Goal: Transaction & Acquisition: Purchase product/service

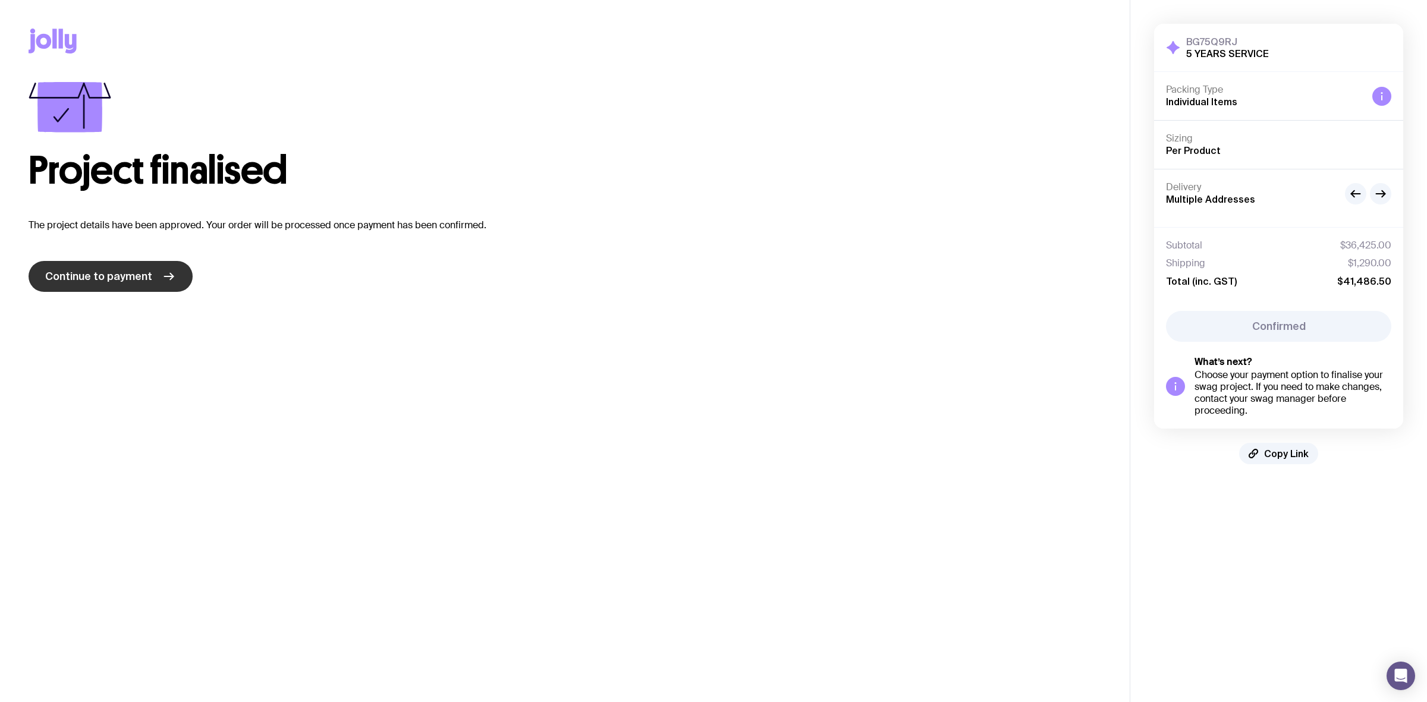
click at [128, 287] on link "Continue to payment" at bounding box center [111, 276] width 164 height 31
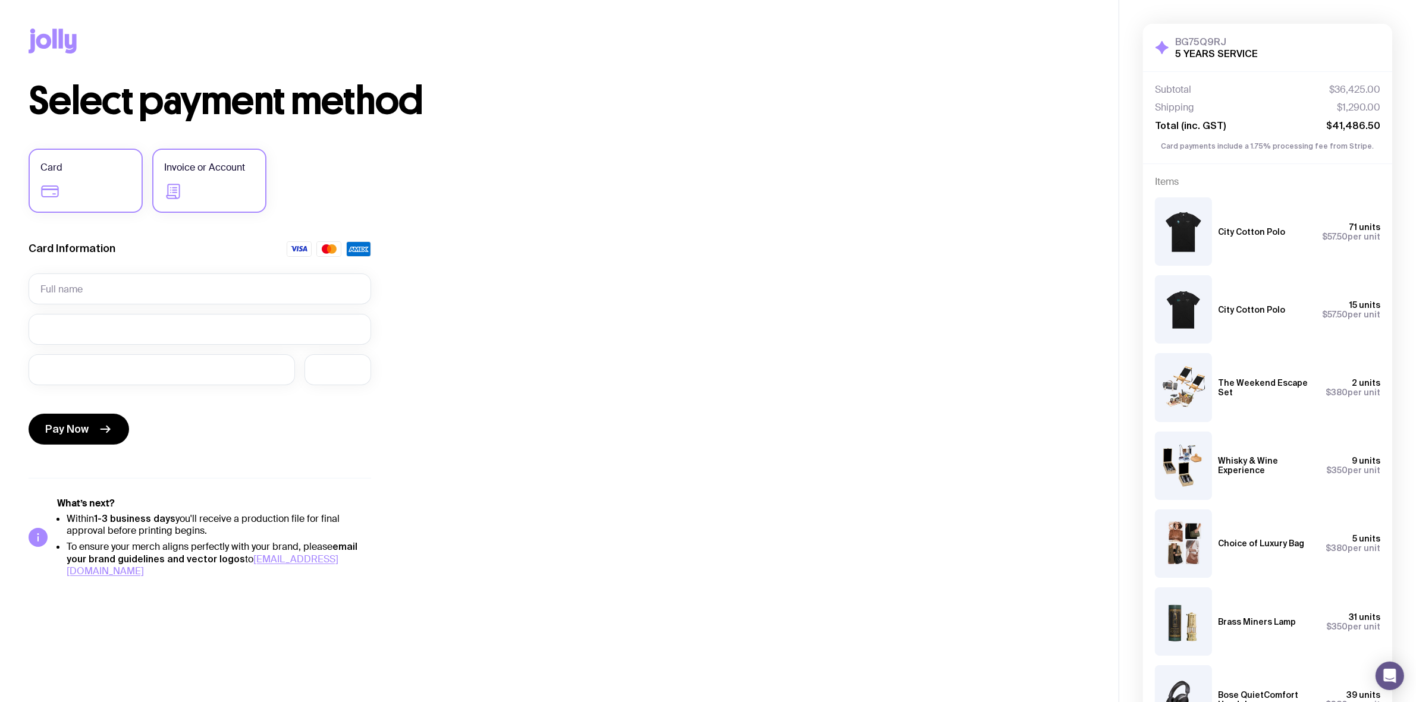
click at [224, 196] on label "Invoice or Account" at bounding box center [209, 181] width 114 height 64
click at [0, 0] on input "Invoice or Account" at bounding box center [0, 0] width 0 height 0
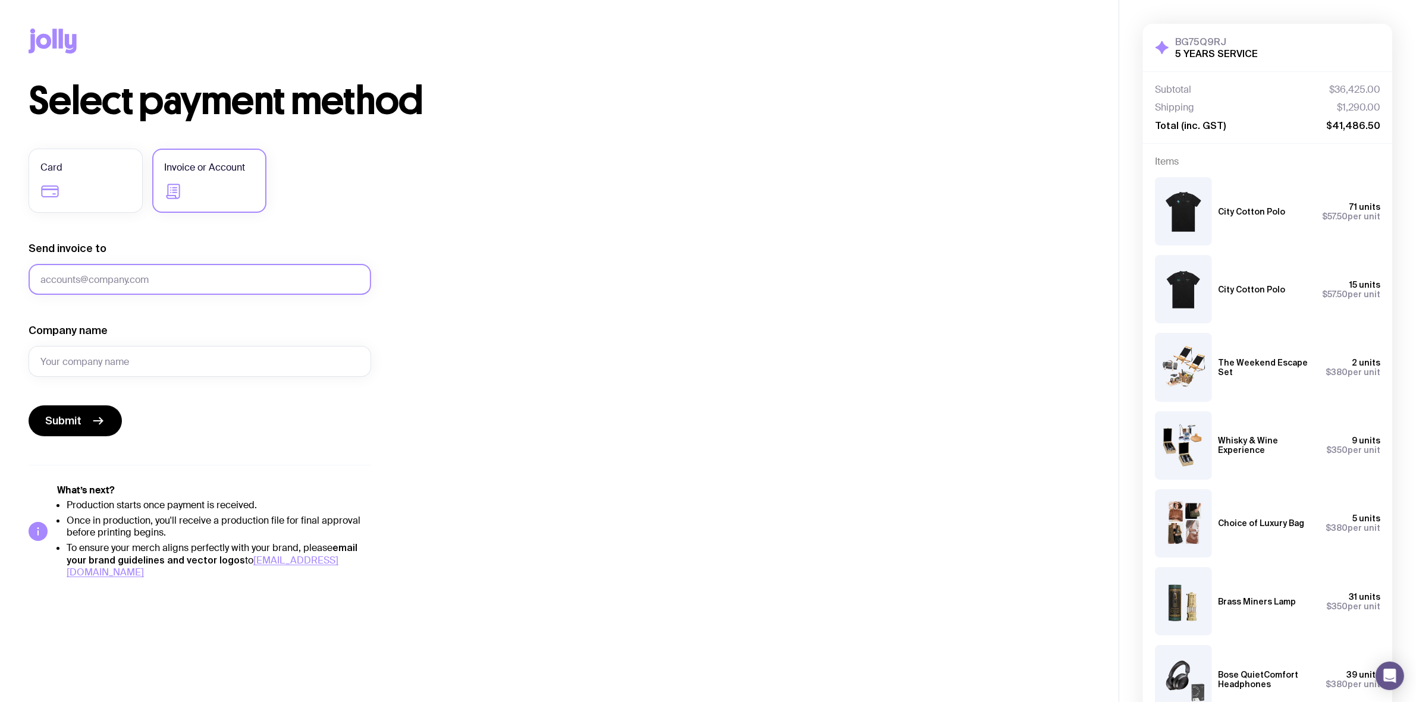
click at [225, 280] on input "Send invoice to" at bounding box center [200, 279] width 342 height 31
click at [100, 282] on input "k" at bounding box center [200, 279] width 342 height 31
drag, startPoint x: 100, startPoint y: 282, endPoint x: 7, endPoint y: 282, distance: 92.8
click at [7, 282] on div "Copy Link Select payment method Card Invoice or Account Send invoice to k Inval…" at bounding box center [559, 289] width 1118 height 579
paste input "atie.duncan@glencore.com.au"
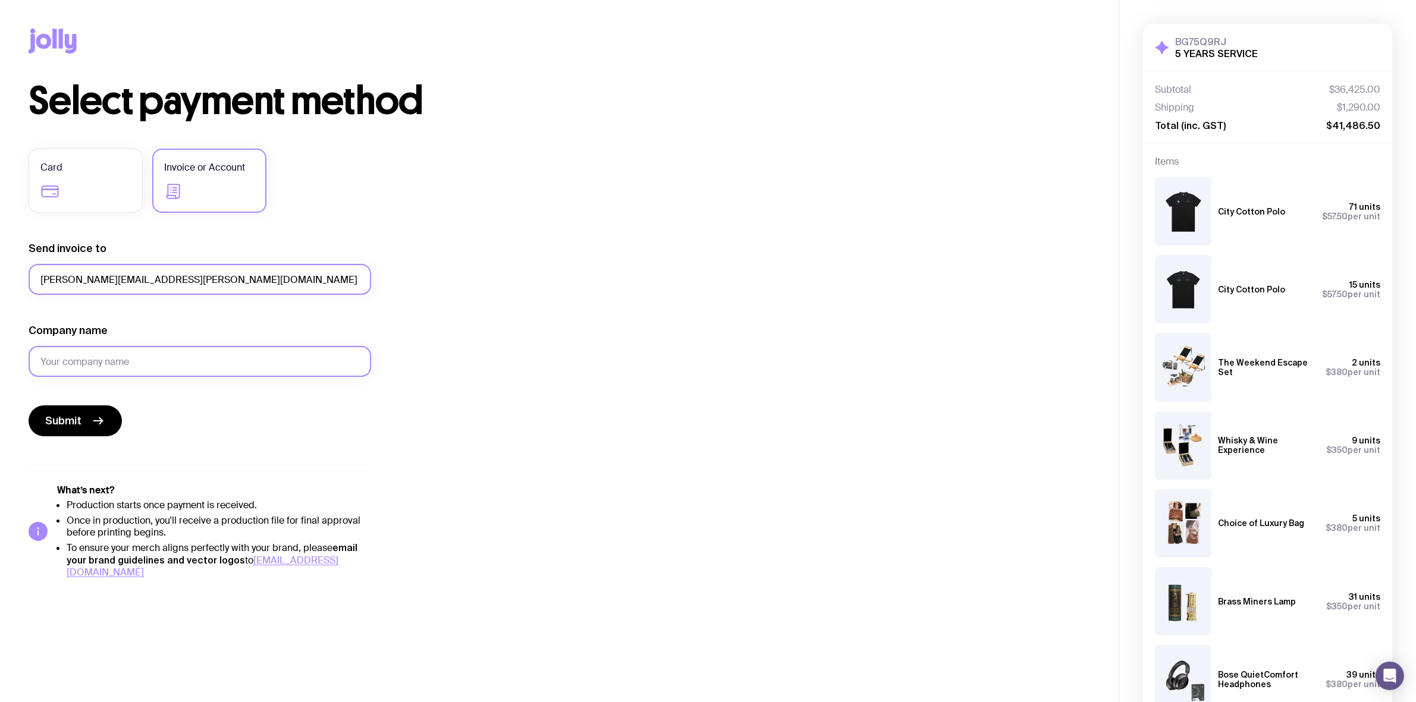
type input "[PERSON_NAME][EMAIL_ADDRESS][PERSON_NAME][DOMAIN_NAME]"
click at [127, 352] on input "Company name" at bounding box center [200, 361] width 342 height 31
type input "Oaky Creek Coal"
click at [69, 420] on span "Submit" at bounding box center [63, 421] width 36 height 14
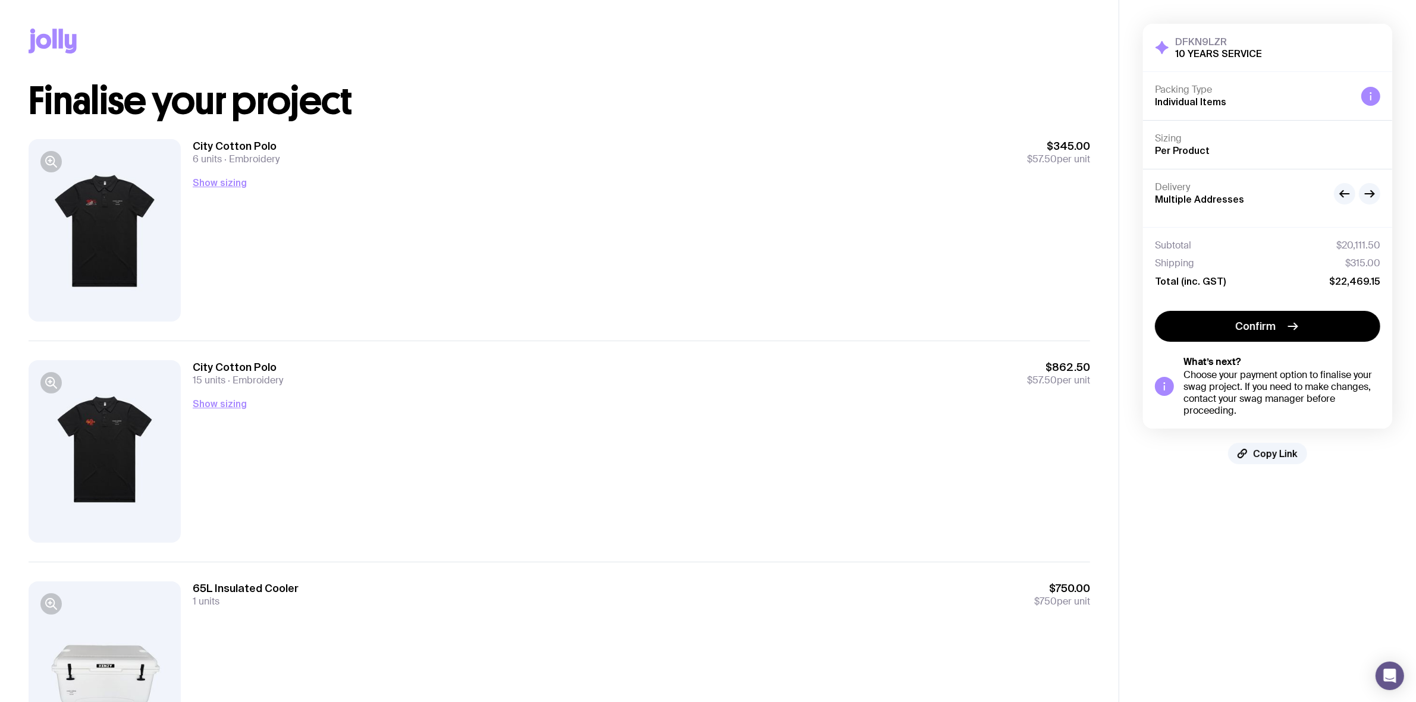
click at [1225, 326] on button "Confirm" at bounding box center [1267, 326] width 225 height 31
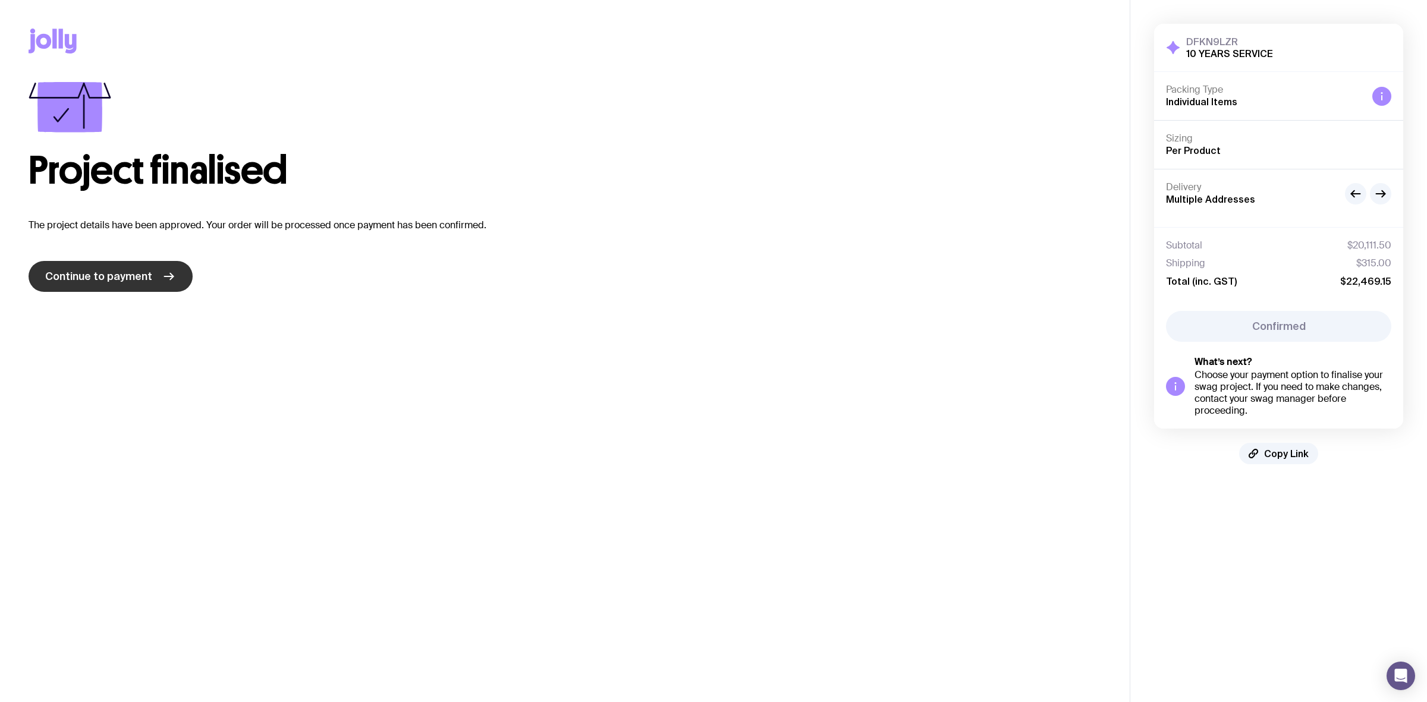
click at [118, 272] on span "Continue to payment" at bounding box center [98, 276] width 107 height 14
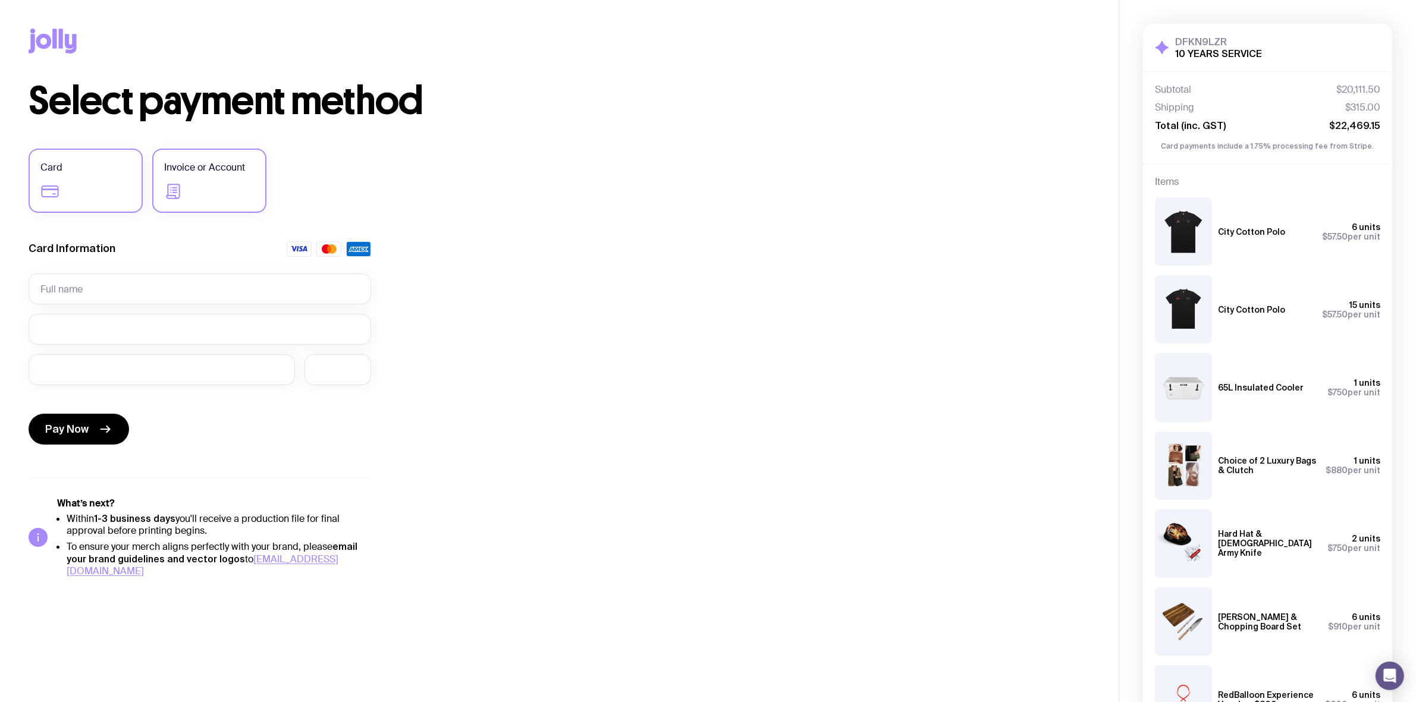
click at [215, 183] on label "Invoice or Account" at bounding box center [209, 181] width 114 height 64
click at [0, 0] on input "Invoice or Account" at bounding box center [0, 0] width 0 height 0
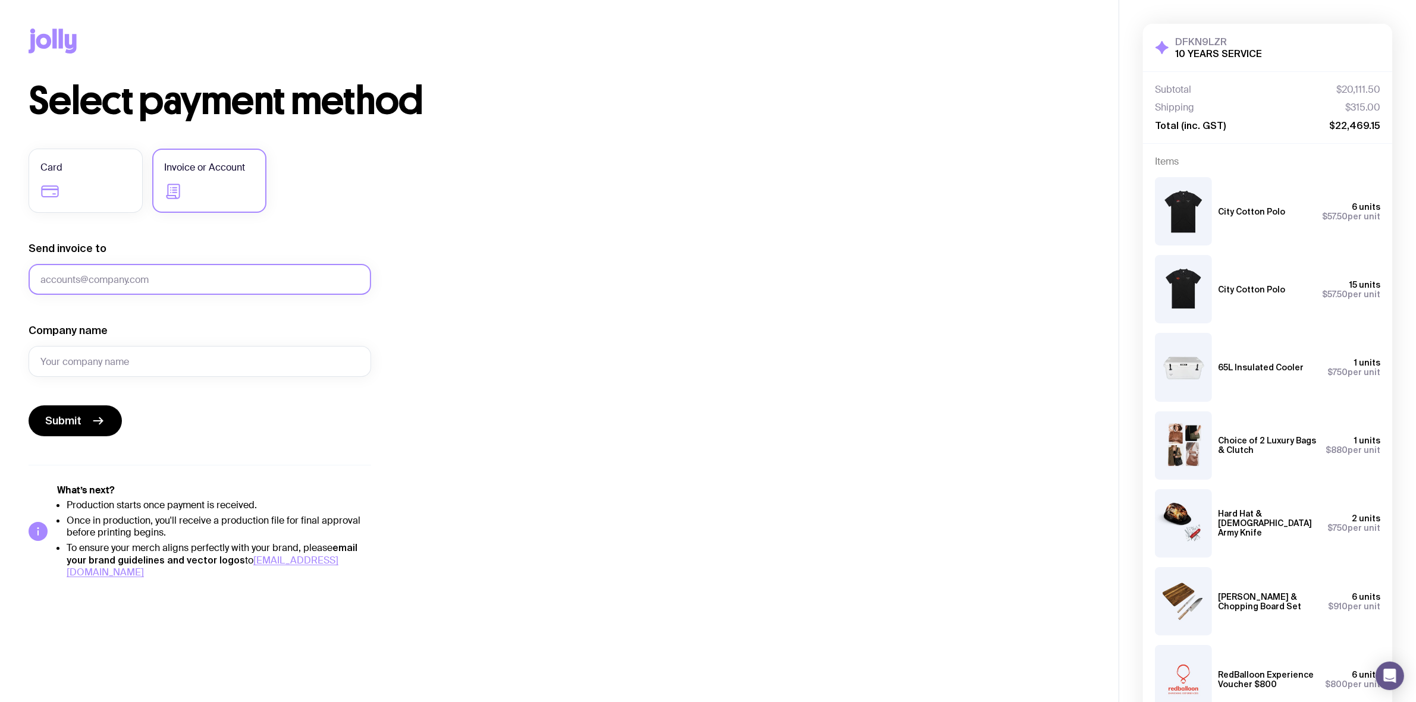
click at [135, 281] on input "Send invoice to" at bounding box center [200, 279] width 342 height 31
paste input "katie.duncan@glencore.com.au"
type input "katie.duncan@glencore.com.au"
click at [98, 357] on input "Company name" at bounding box center [200, 361] width 342 height 31
type input "Oaky Creek Coal"
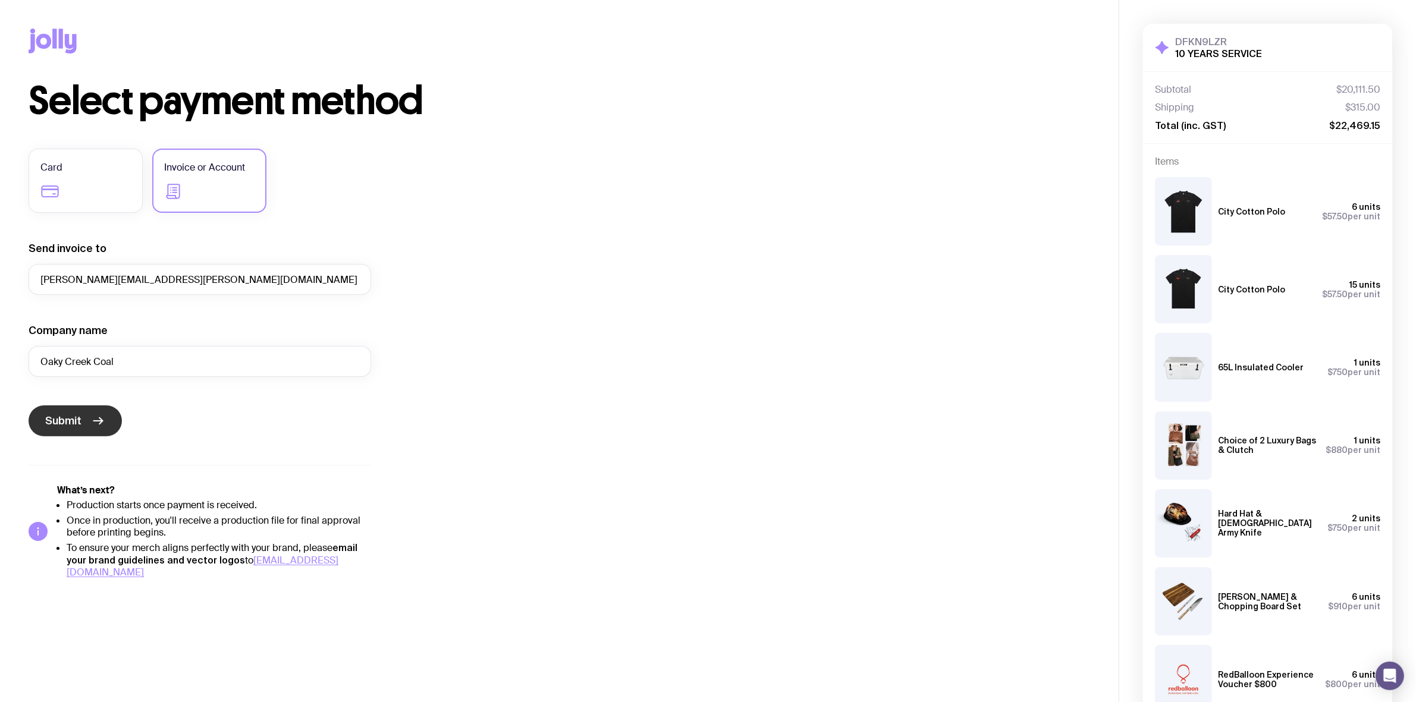
click at [69, 406] on button "Submit" at bounding box center [75, 421] width 93 height 31
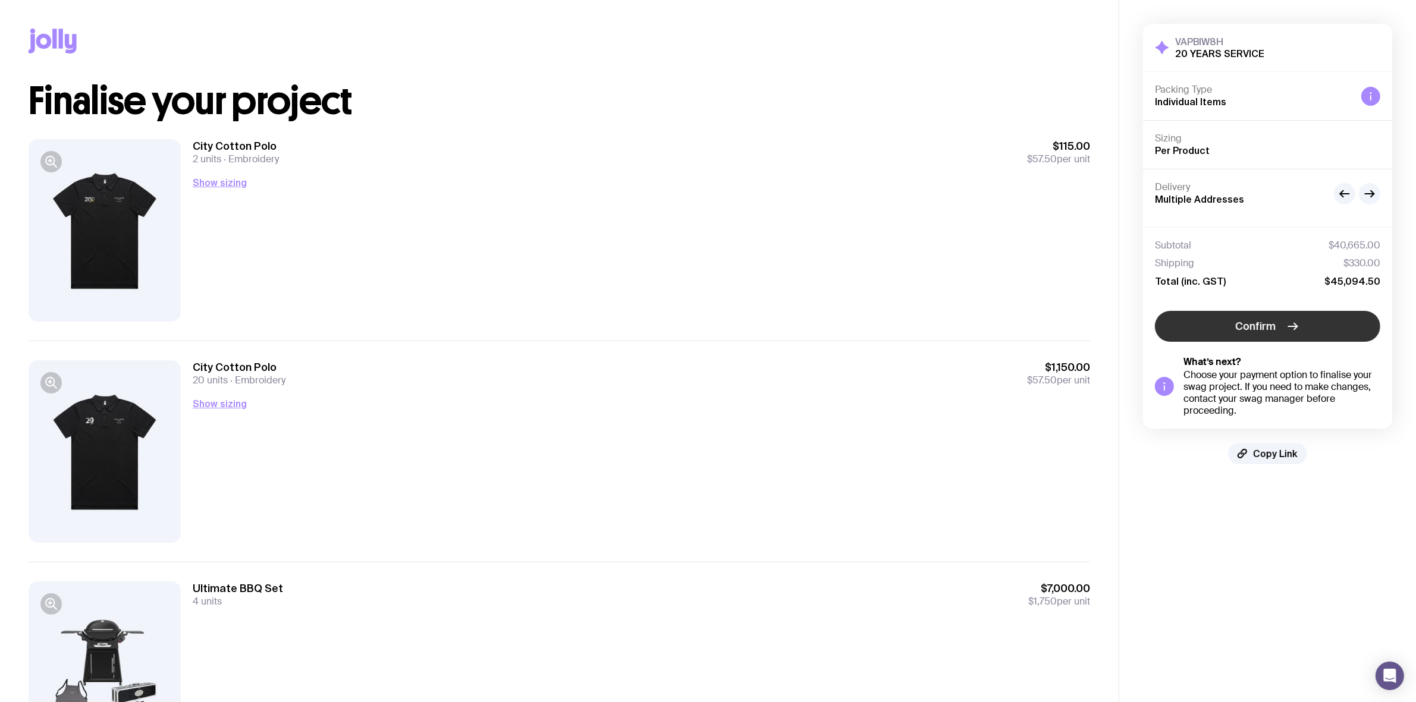
click at [1259, 327] on span "Confirm" at bounding box center [1256, 326] width 40 height 14
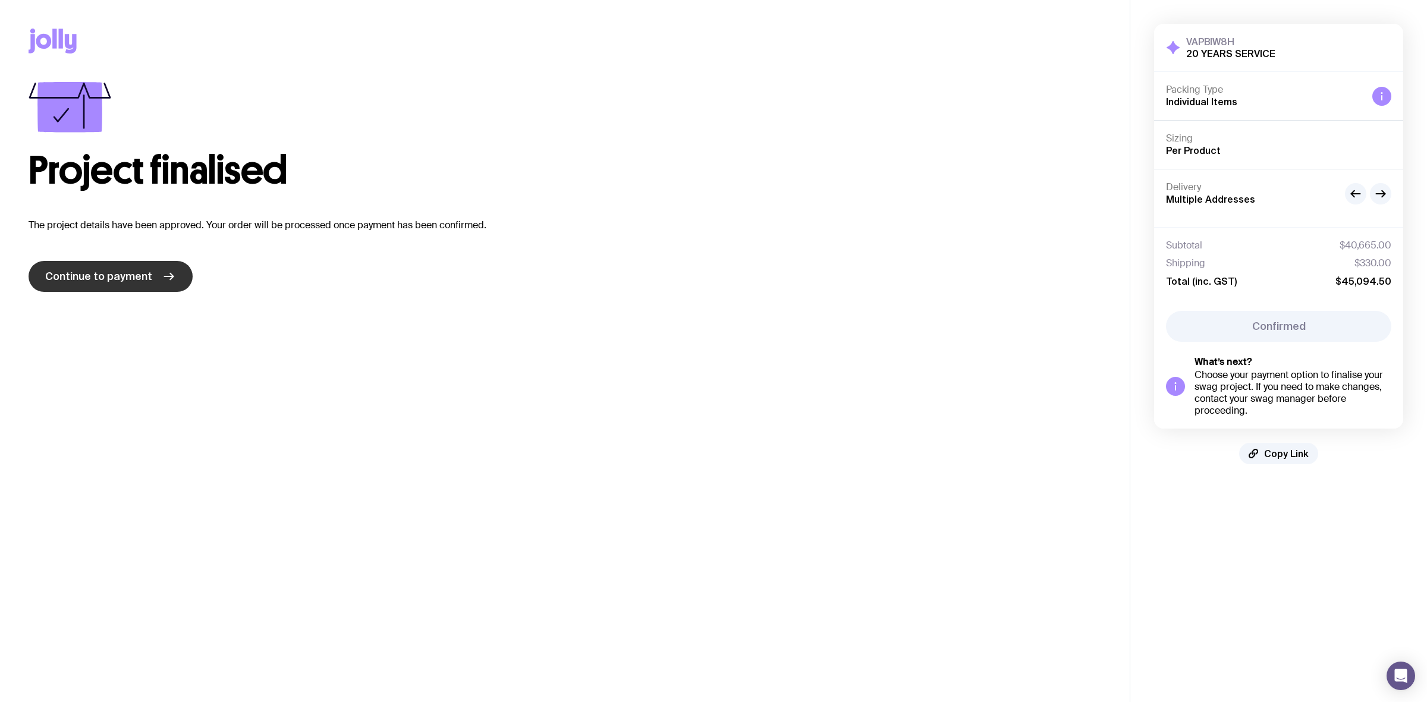
click at [105, 279] on span "Continue to payment" at bounding box center [98, 276] width 107 height 14
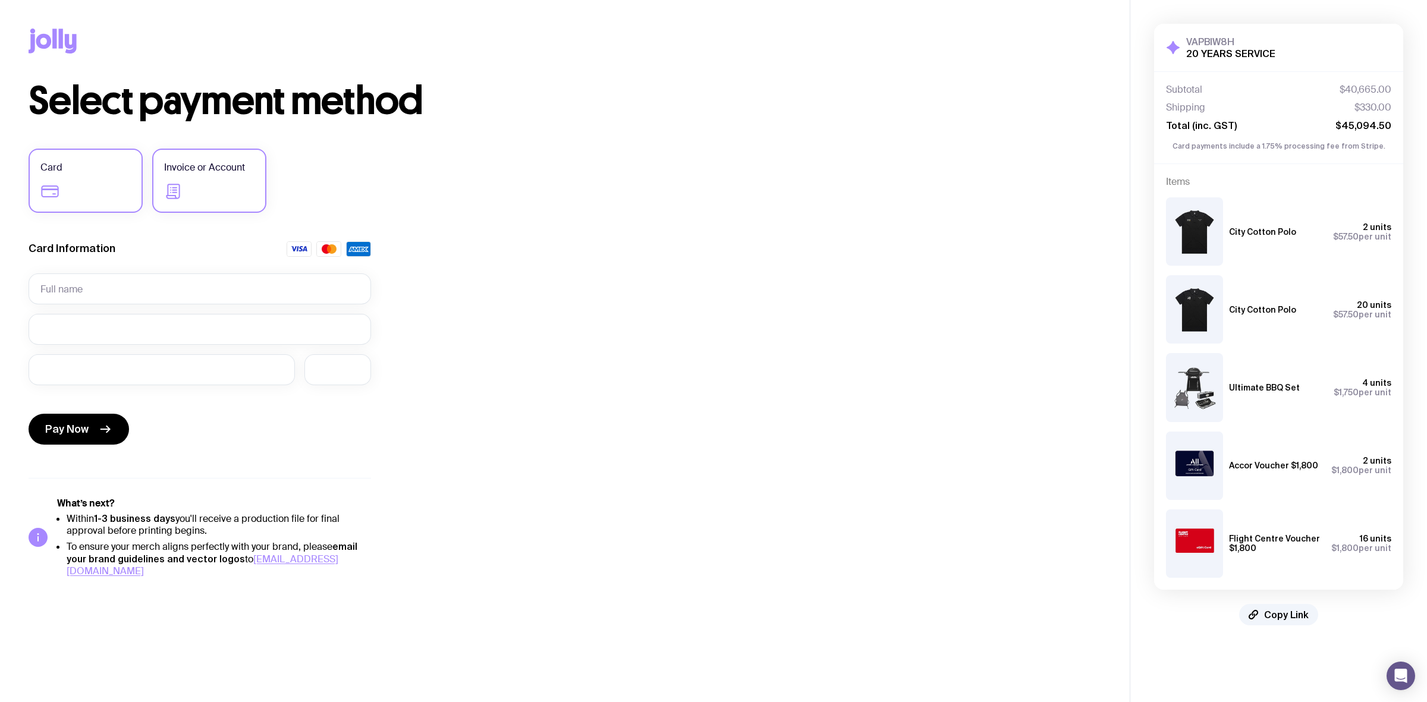
click at [236, 189] on label "Invoice or Account" at bounding box center [209, 181] width 114 height 64
click at [0, 0] on input "Invoice or Account" at bounding box center [0, 0] width 0 height 0
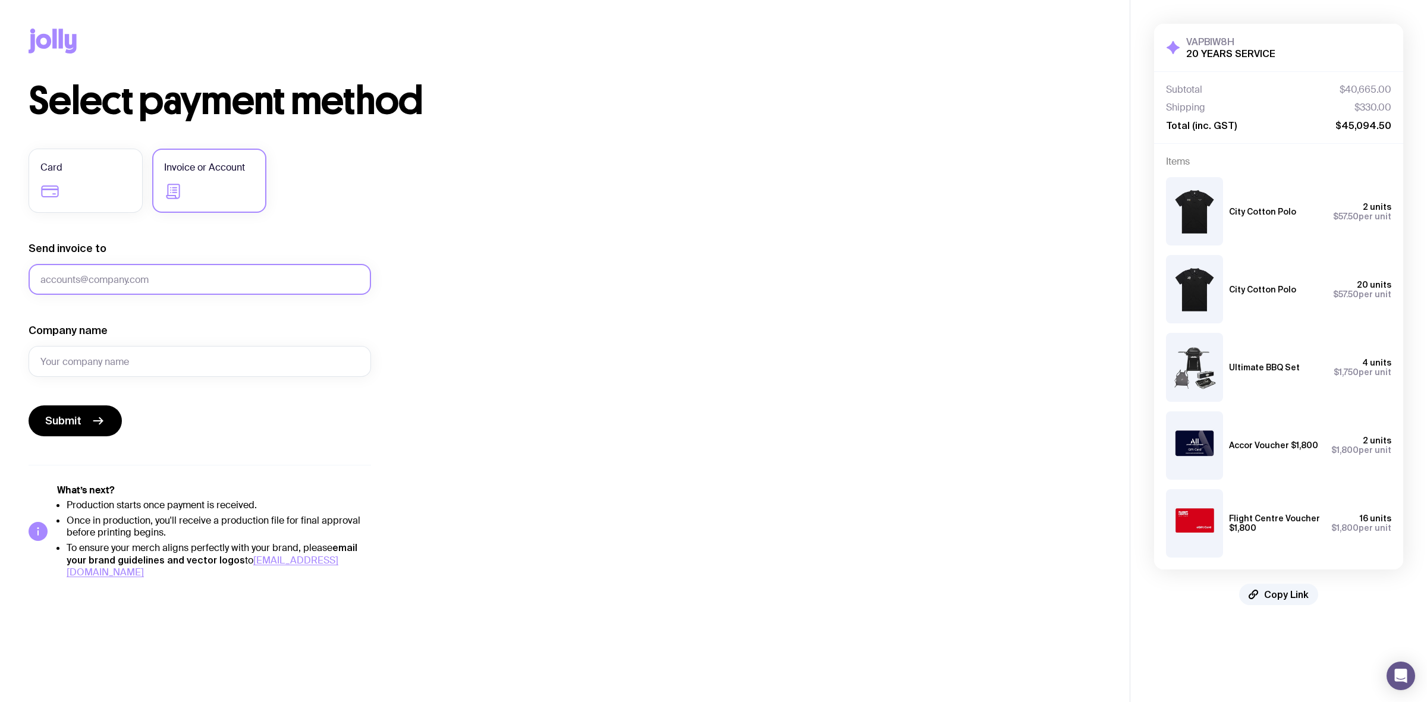
click at [150, 281] on input "Send invoice to" at bounding box center [200, 279] width 342 height 31
paste input "[PERSON_NAME][EMAIL_ADDRESS][PERSON_NAME][DOMAIN_NAME]"
type input "[PERSON_NAME][EMAIL_ADDRESS][PERSON_NAME][DOMAIN_NAME]"
click at [78, 366] on input "Company name" at bounding box center [200, 361] width 342 height 31
type input "Oaky Creek Coal"
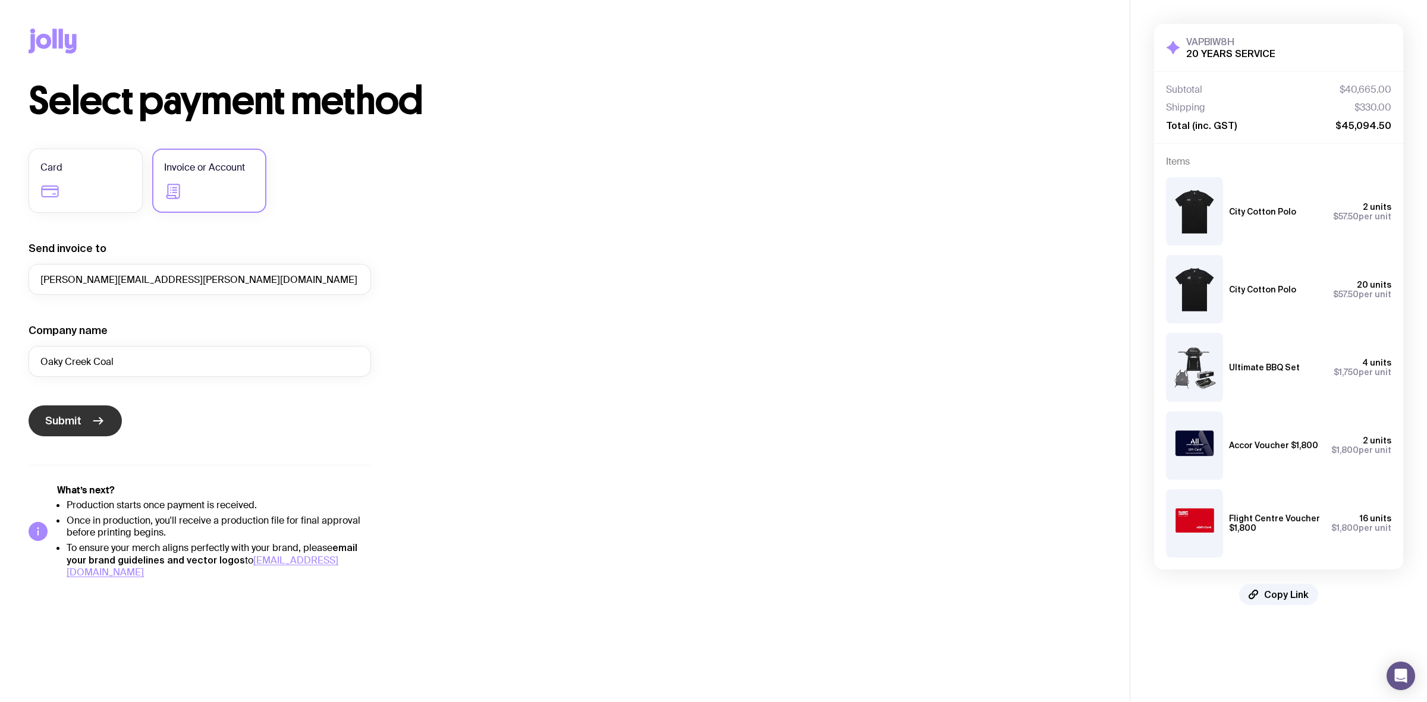
click at [60, 416] on span "Submit" at bounding box center [63, 421] width 36 height 14
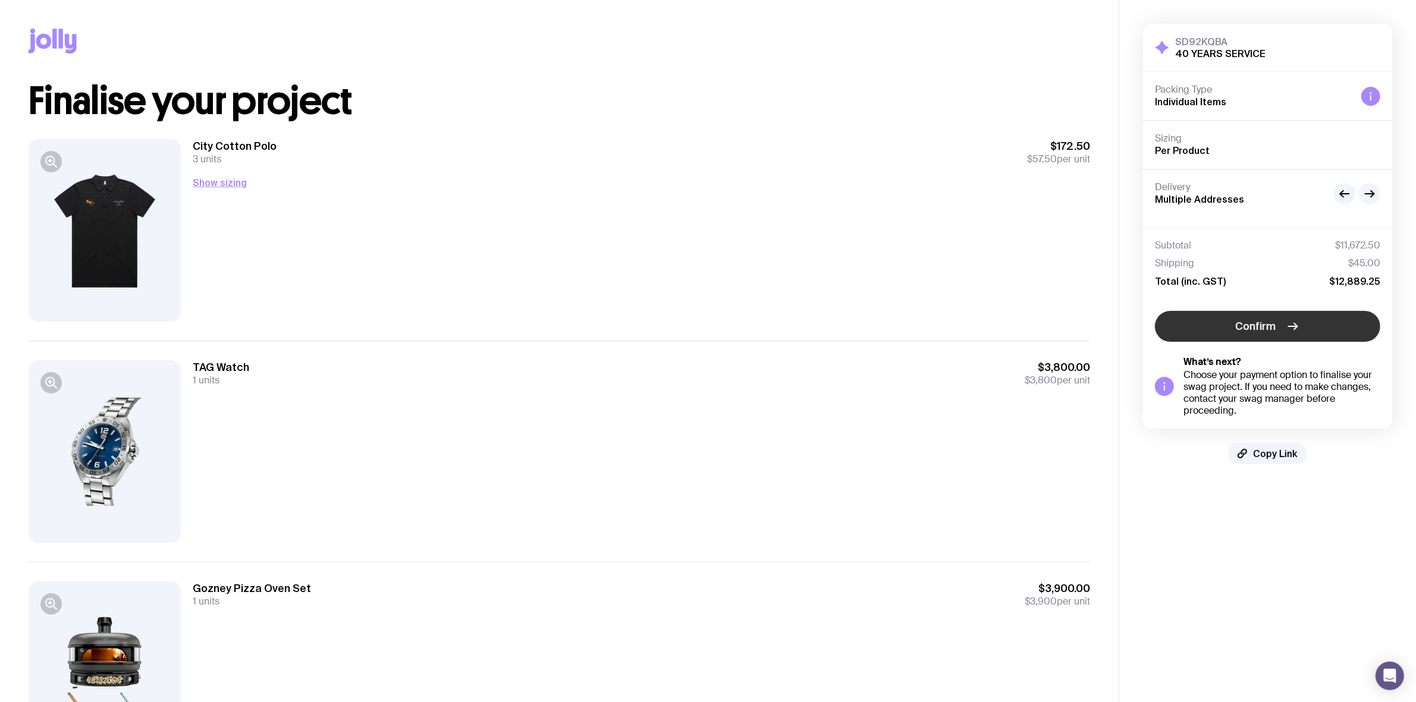
click at [1243, 328] on span "Confirm" at bounding box center [1256, 326] width 40 height 14
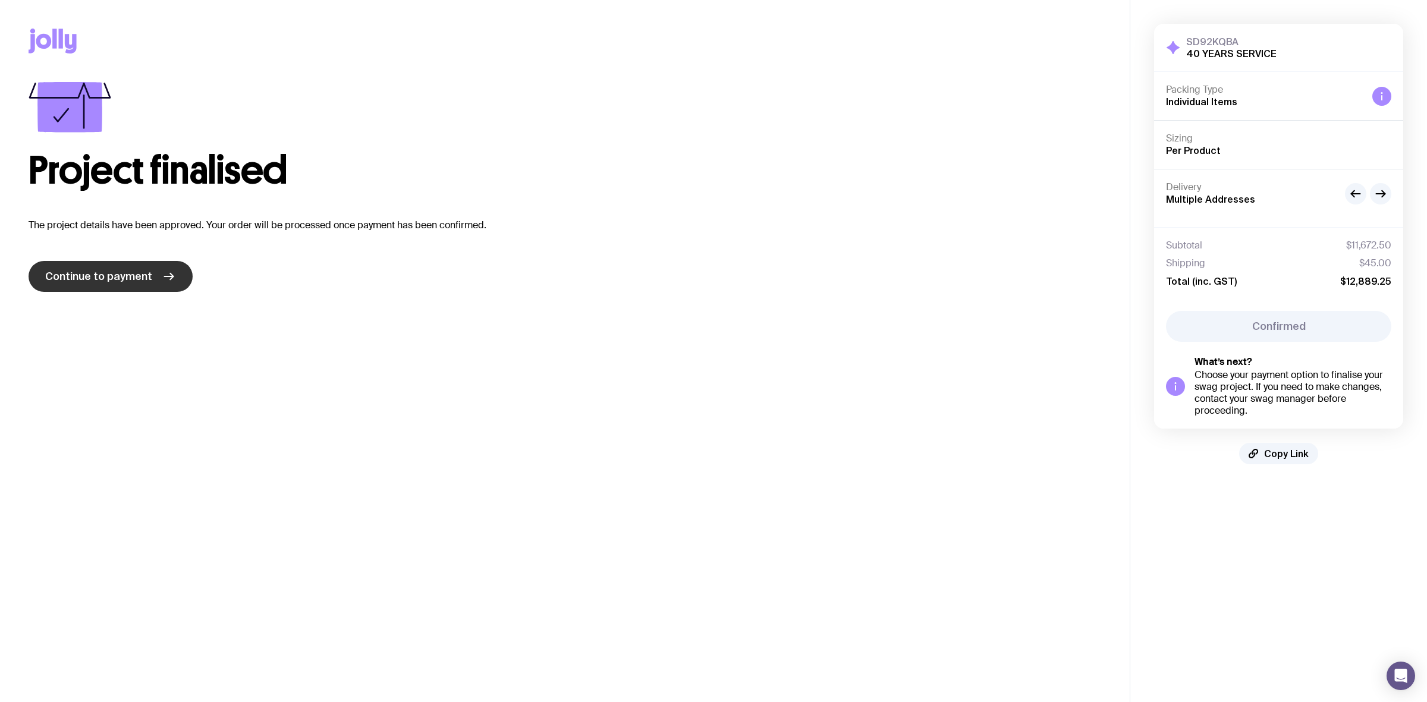
click at [141, 281] on span "Continue to payment" at bounding box center [98, 276] width 107 height 14
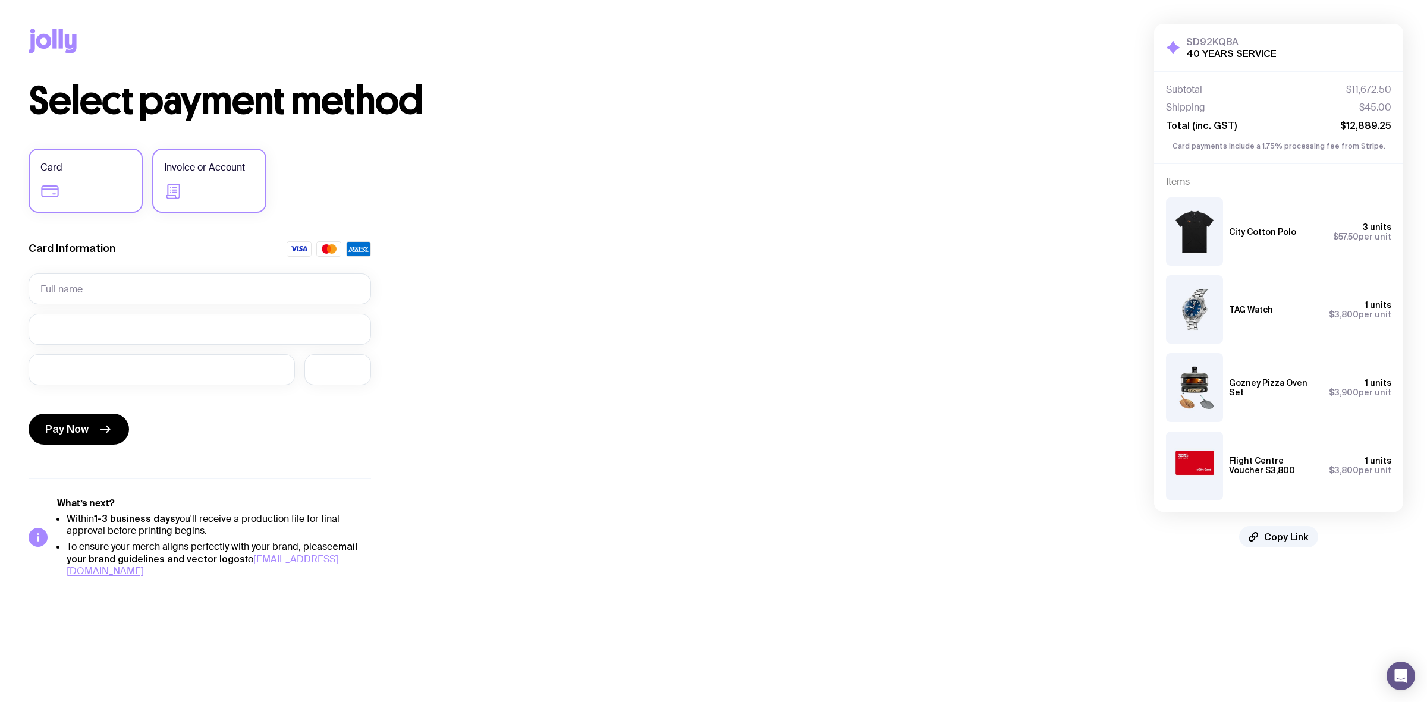
click at [206, 189] on label "Invoice or Account" at bounding box center [209, 181] width 114 height 64
click at [0, 0] on input "Invoice or Account" at bounding box center [0, 0] width 0 height 0
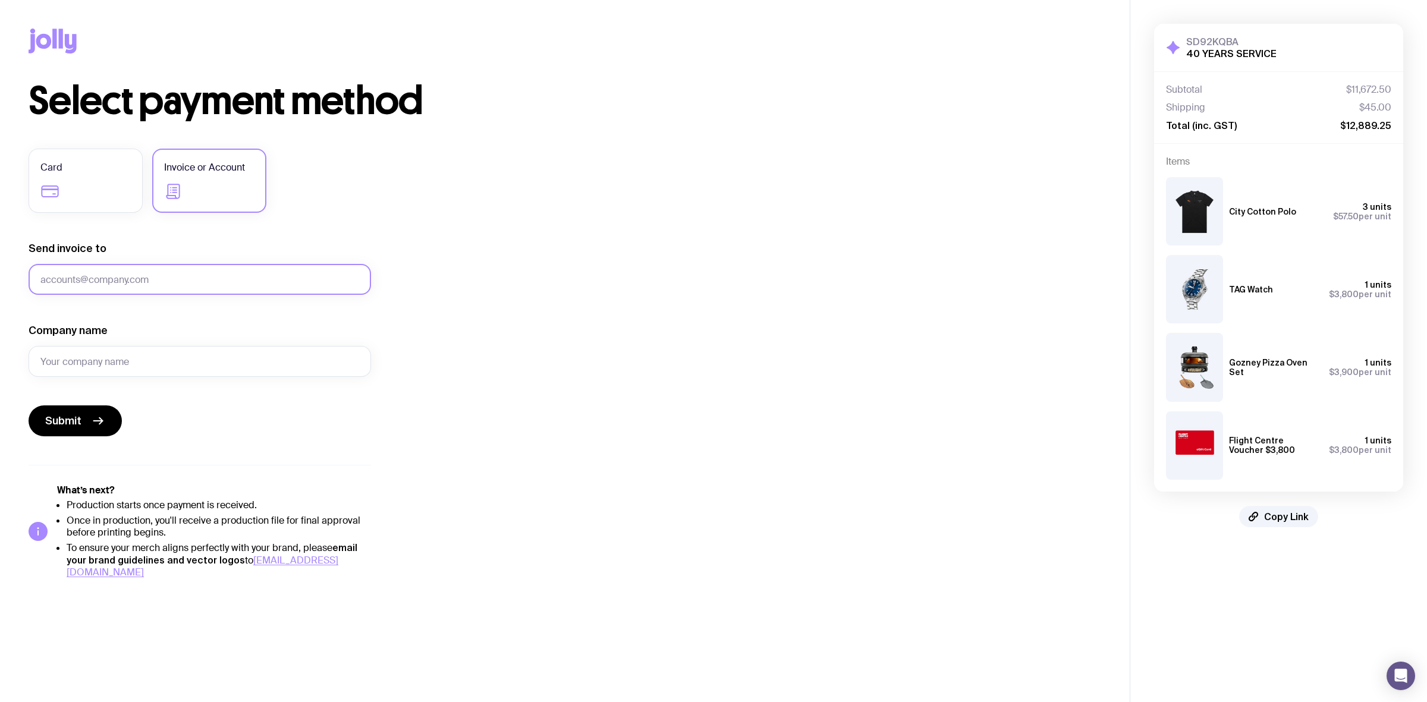
click at [150, 277] on input "Send invoice to" at bounding box center [200, 279] width 342 height 31
paste input "[PERSON_NAME][EMAIL_ADDRESS][PERSON_NAME][DOMAIN_NAME]"
type input "[PERSON_NAME][EMAIL_ADDRESS][PERSON_NAME][DOMAIN_NAME]"
click at [144, 354] on input "Company name" at bounding box center [200, 361] width 342 height 31
type input "Oaky Creek Coal"
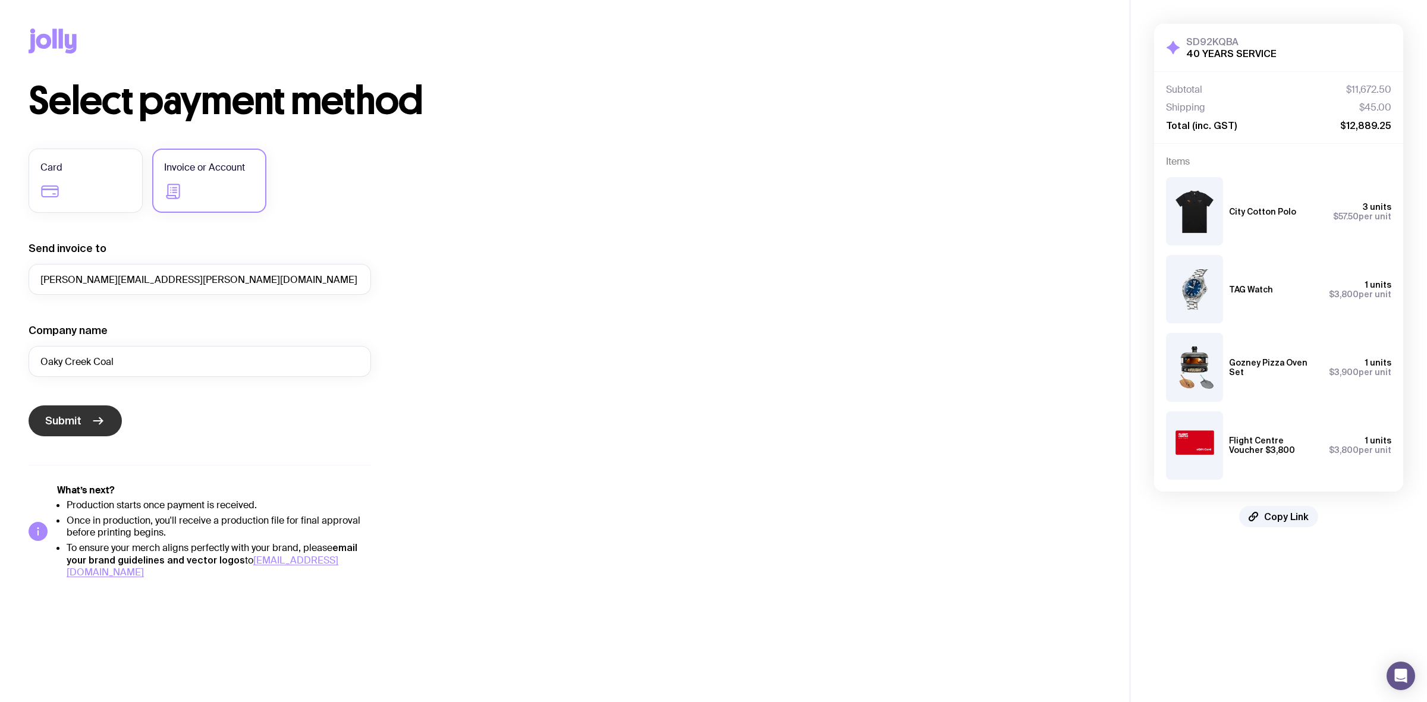
click at [76, 417] on span "Submit" at bounding box center [63, 421] width 36 height 14
